Goal: Find specific page/section: Find specific page/section

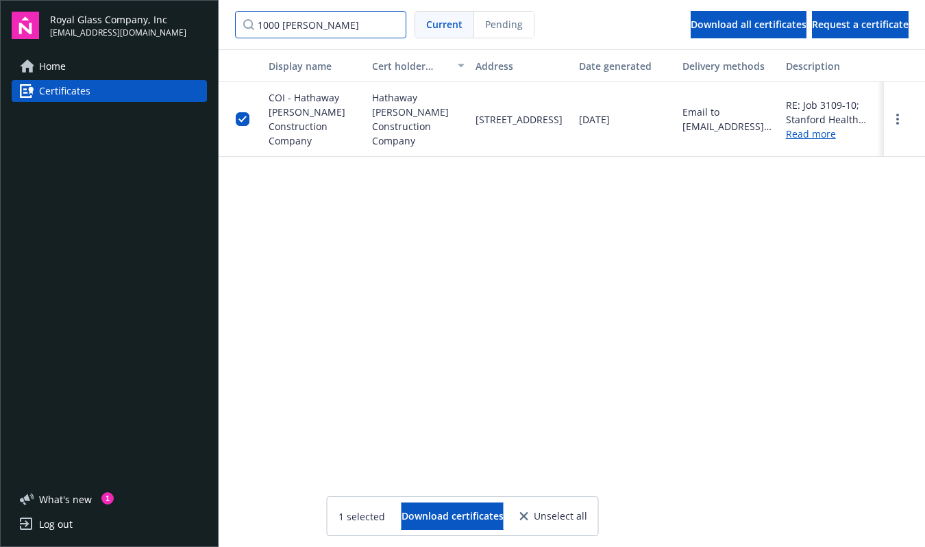
click at [392, 26] on input "1000 [PERSON_NAME]" at bounding box center [320, 24] width 171 height 27
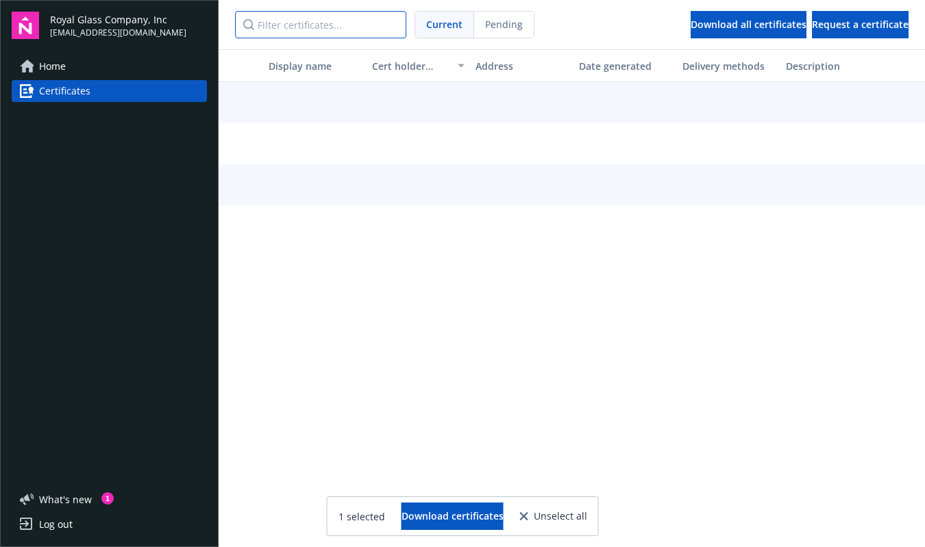
click at [345, 25] on input "Filter certificates..." at bounding box center [320, 24] width 171 height 27
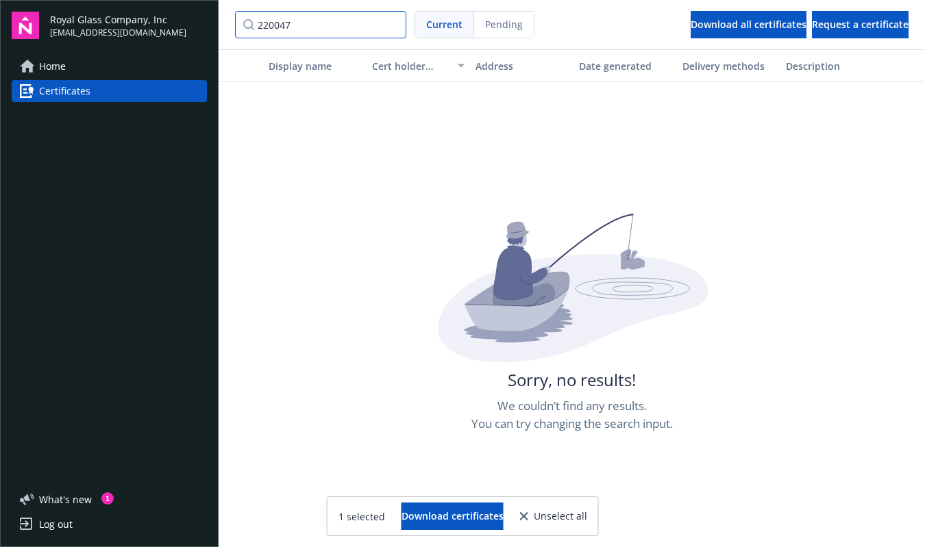
type input "220047"
